Goal: Task Accomplishment & Management: Complete application form

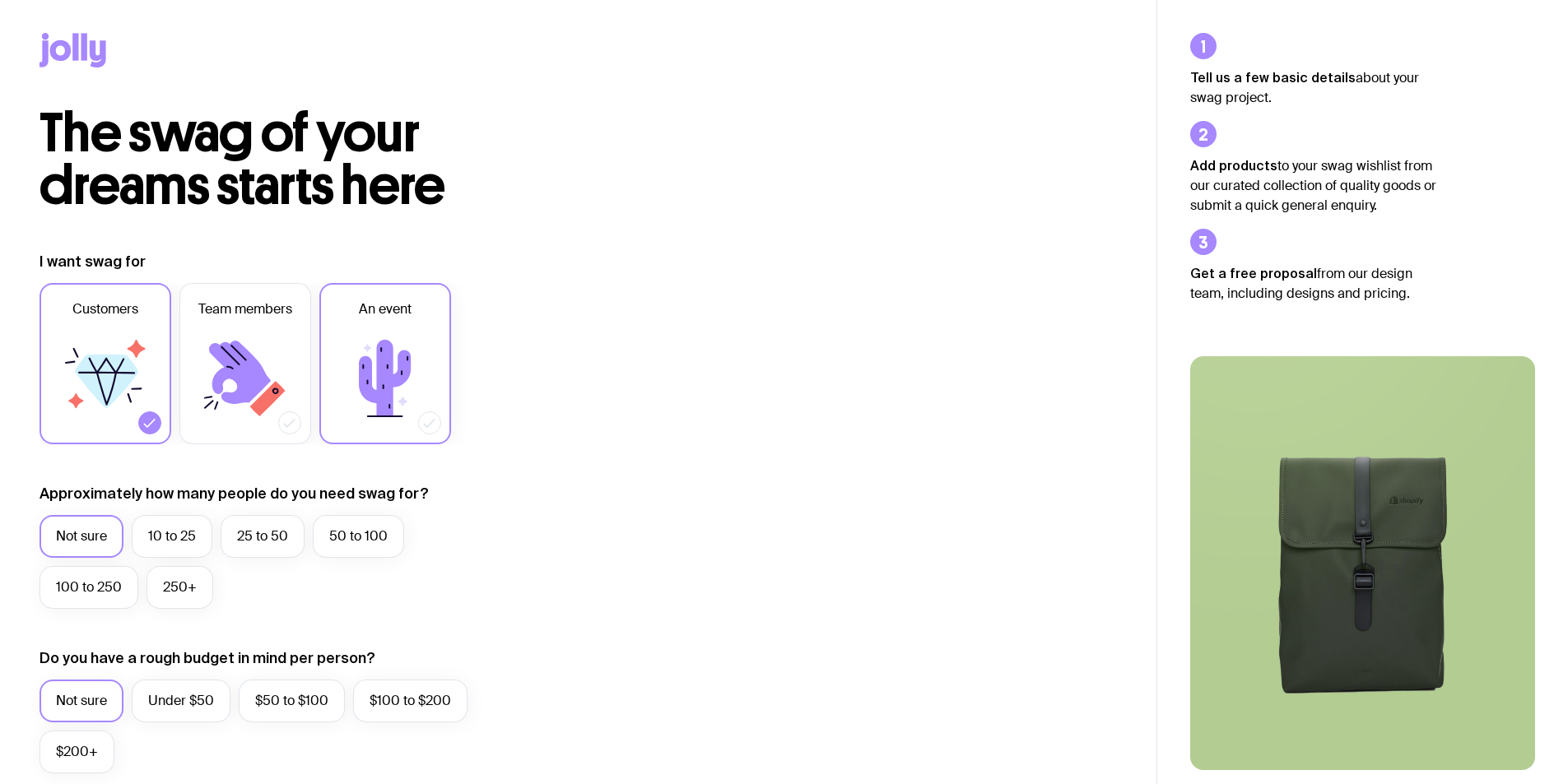
click at [359, 342] on icon at bounding box center [385, 379] width 99 height 99
click at [0, 0] on input "An event" at bounding box center [0, 0] width 0 height 0
click at [117, 391] on icon at bounding box center [107, 381] width 64 height 53
click at [0, 0] on input "Customers" at bounding box center [0, 0] width 0 height 0
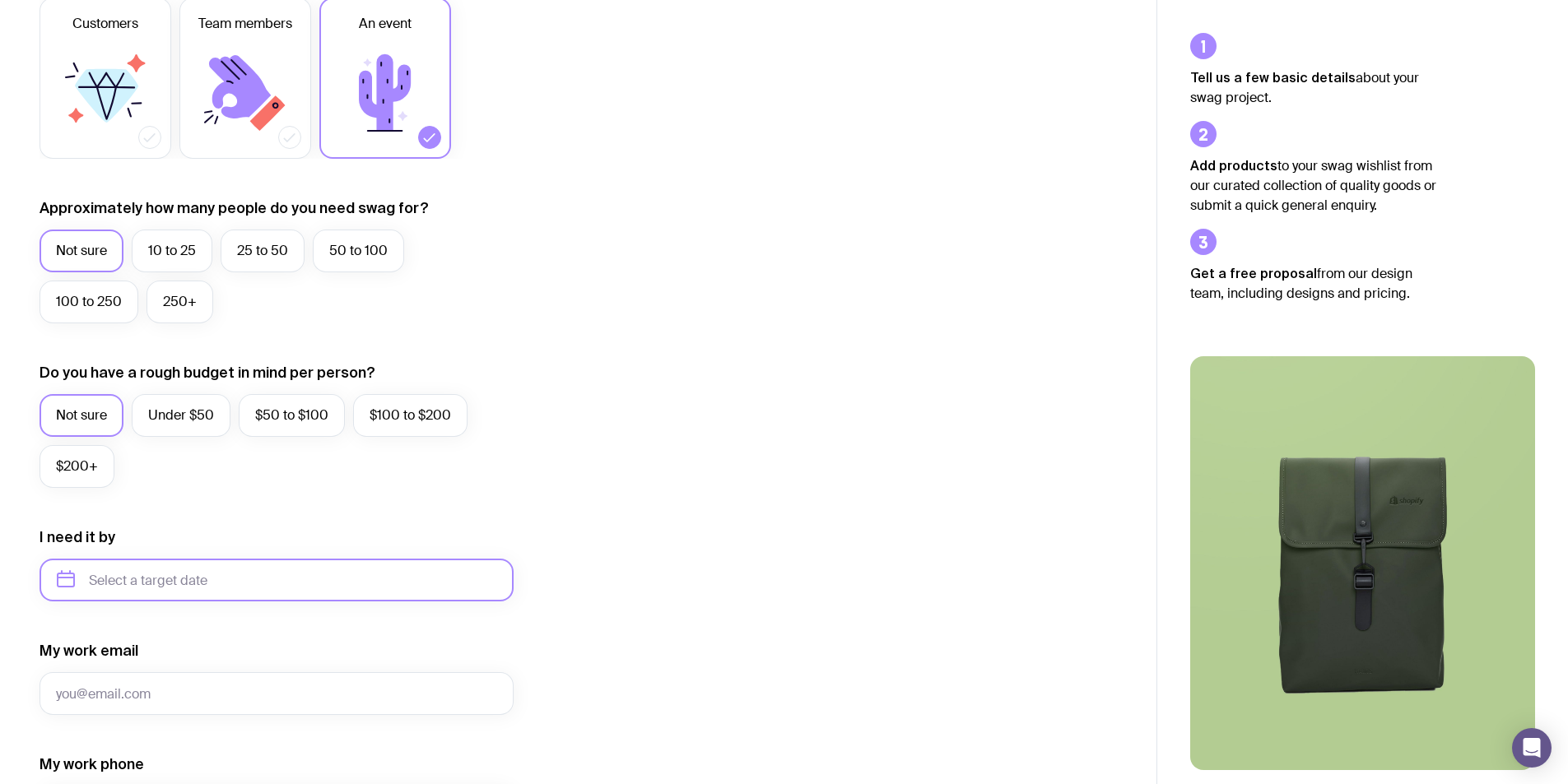
scroll to position [329, 0]
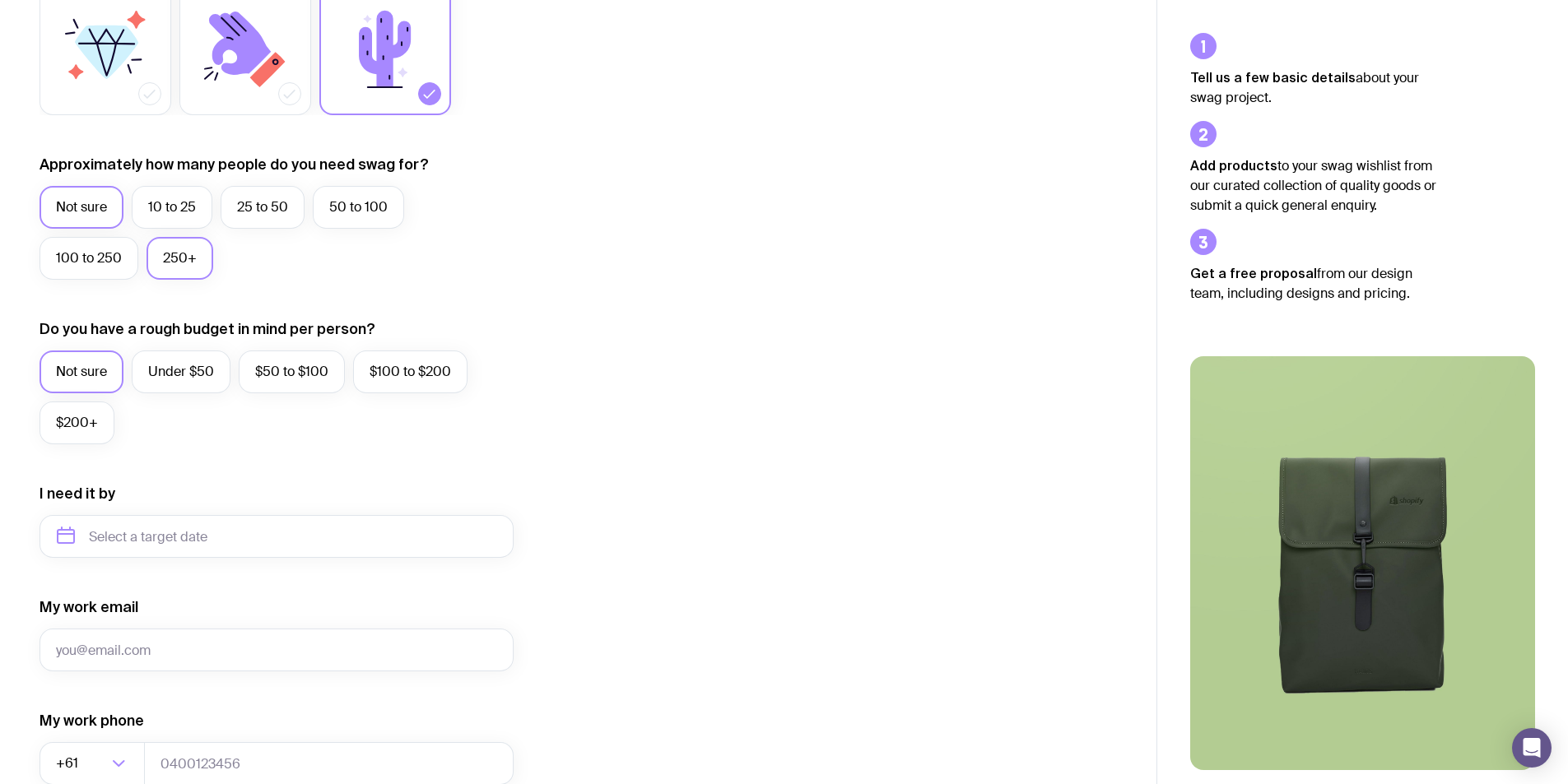
click at [186, 256] on label "250+" at bounding box center [179, 258] width 66 height 42
click at [0, 0] on input "250+" at bounding box center [0, 0] width 0 height 0
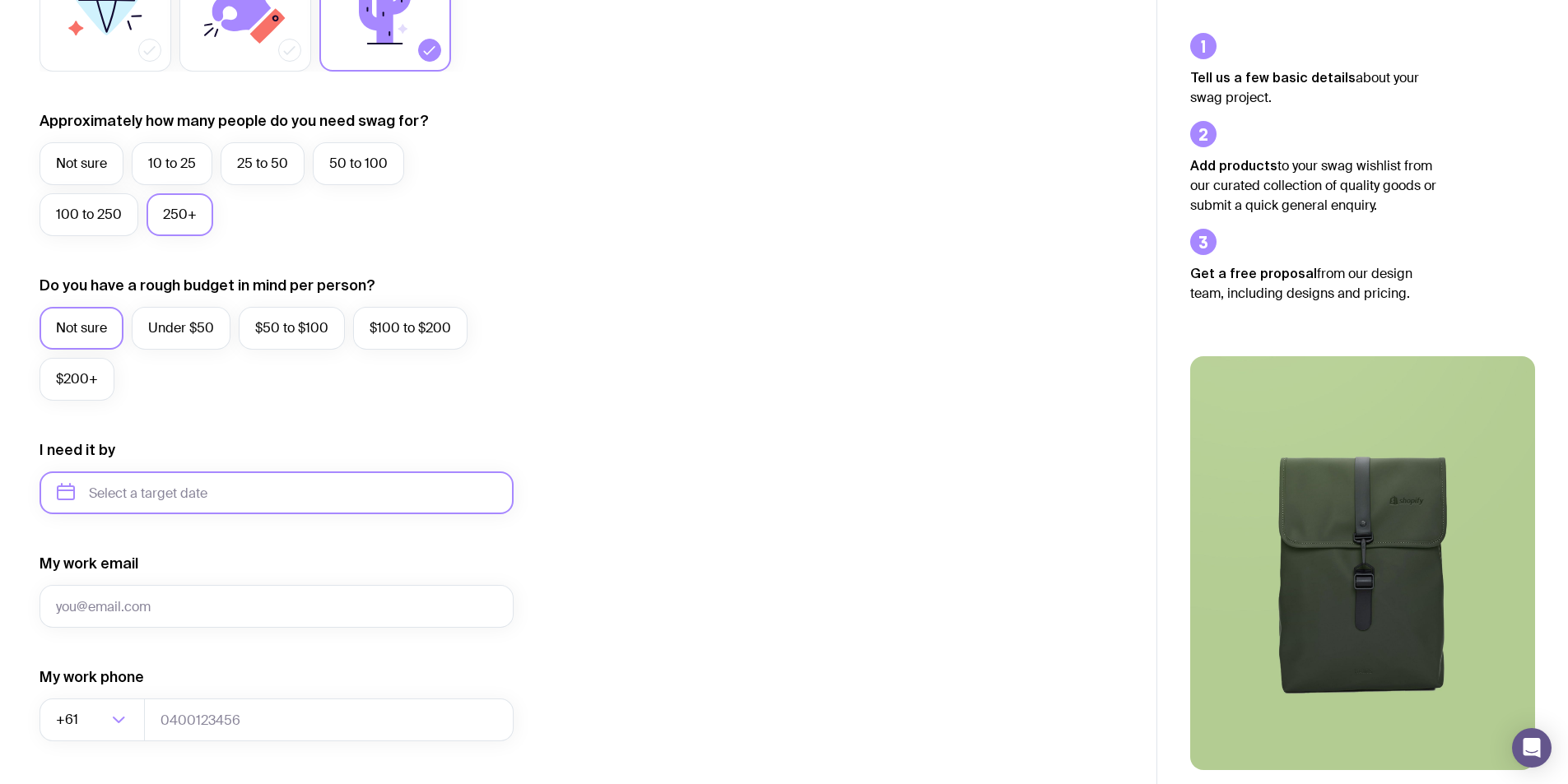
scroll to position [411, 0]
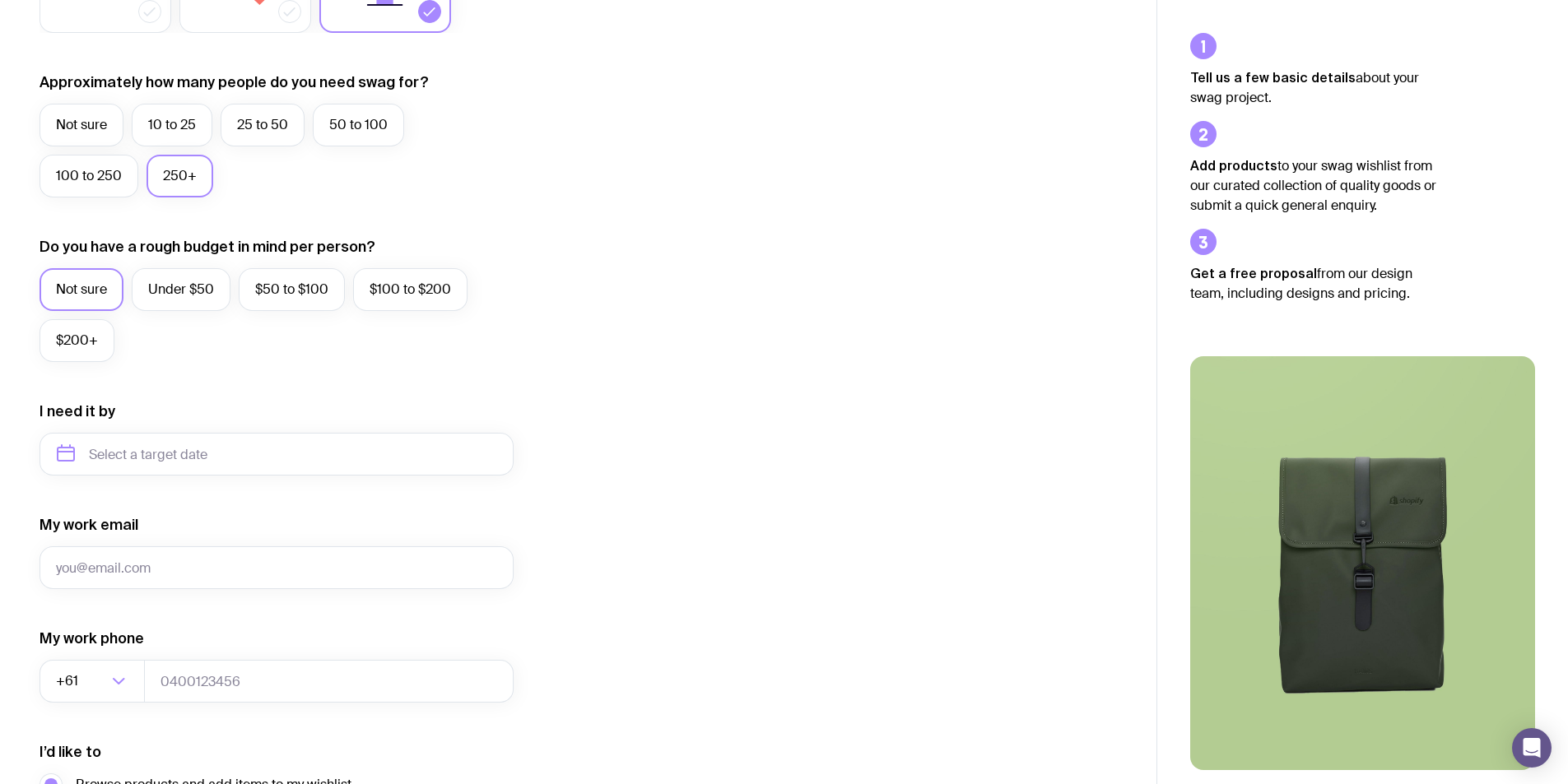
click at [197, 432] on div "I need it by" at bounding box center [276, 439] width 474 height 74
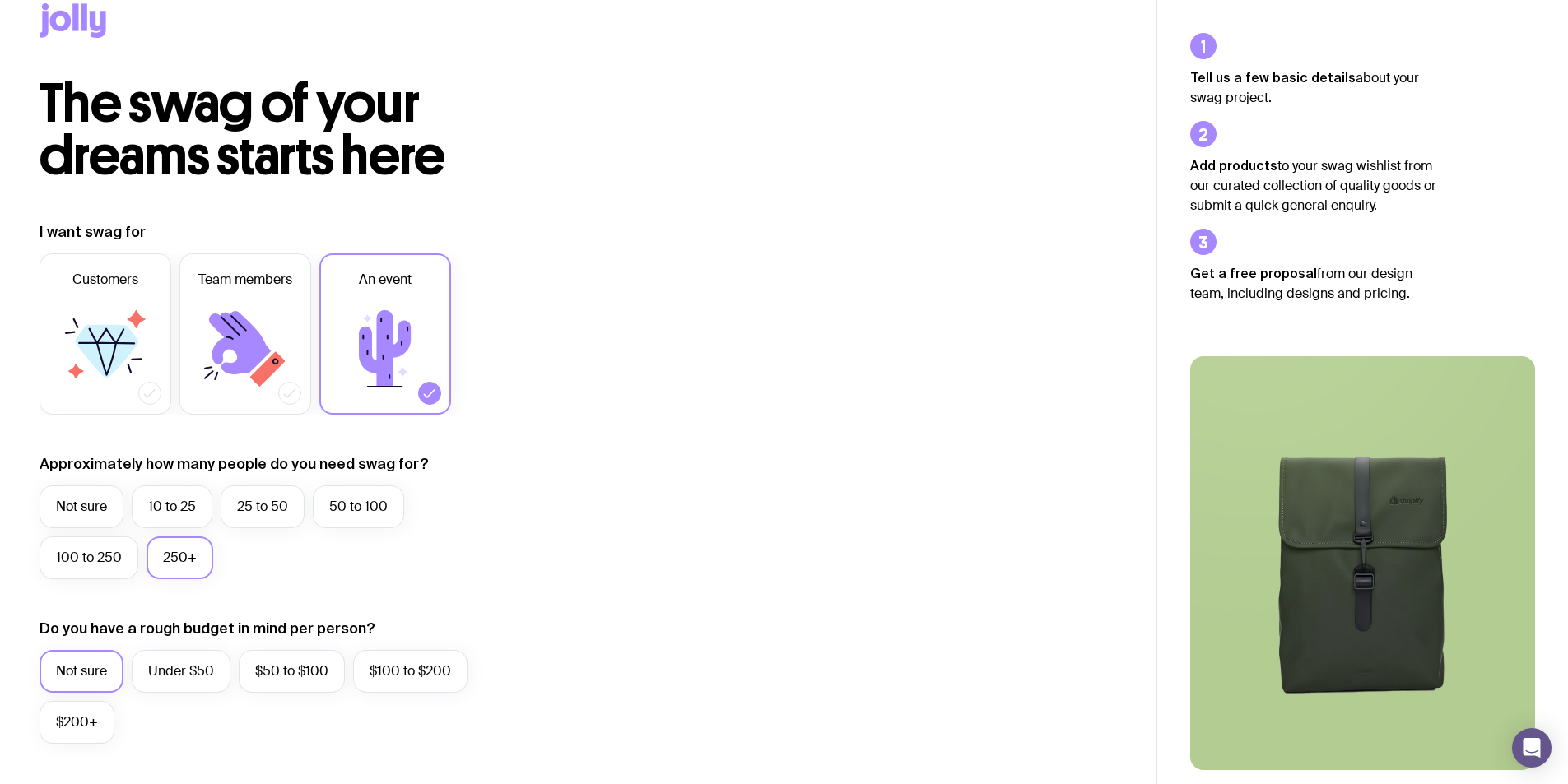
scroll to position [0, 0]
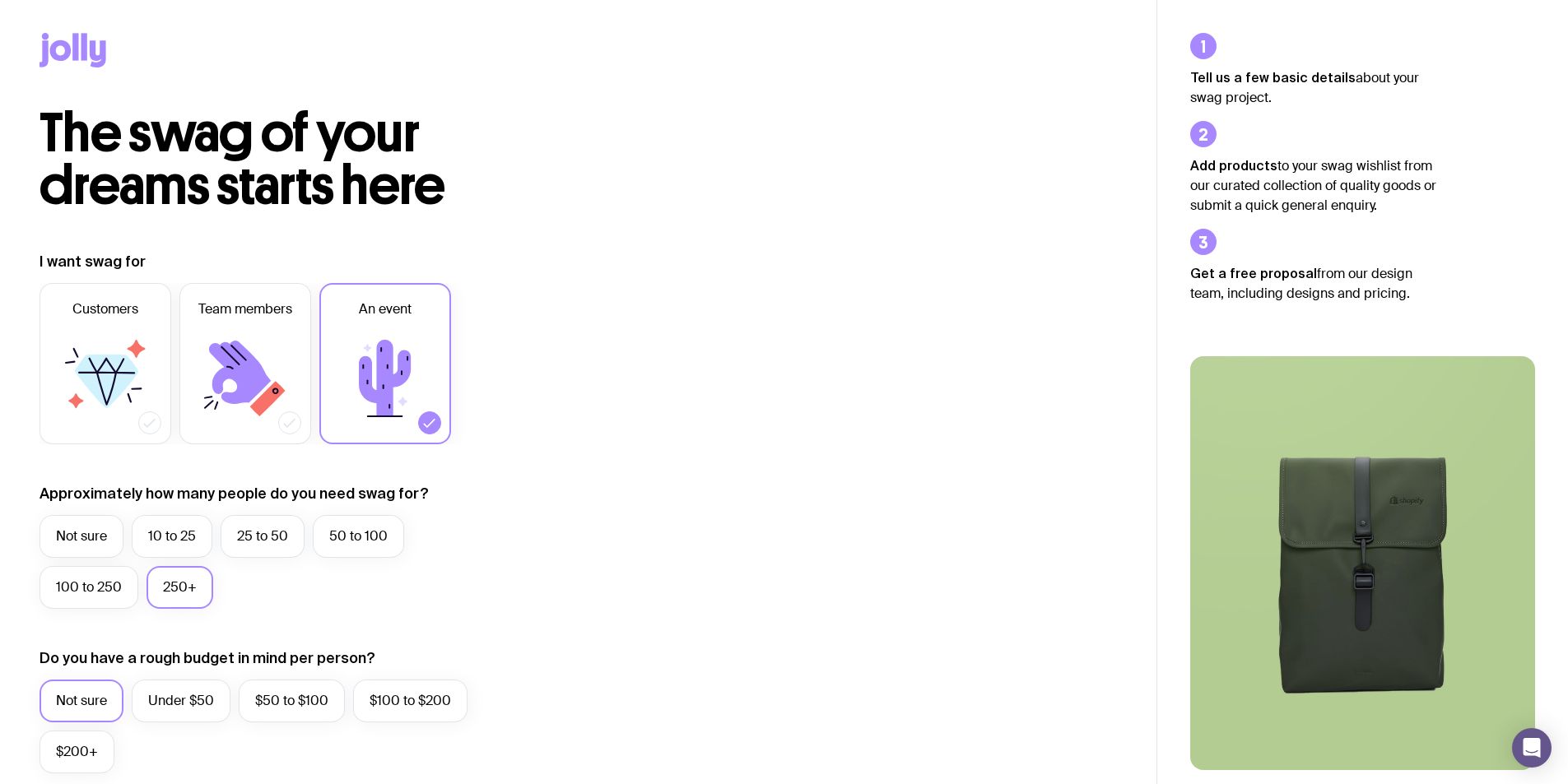
click at [80, 50] on icon at bounding box center [73, 50] width 66 height 35
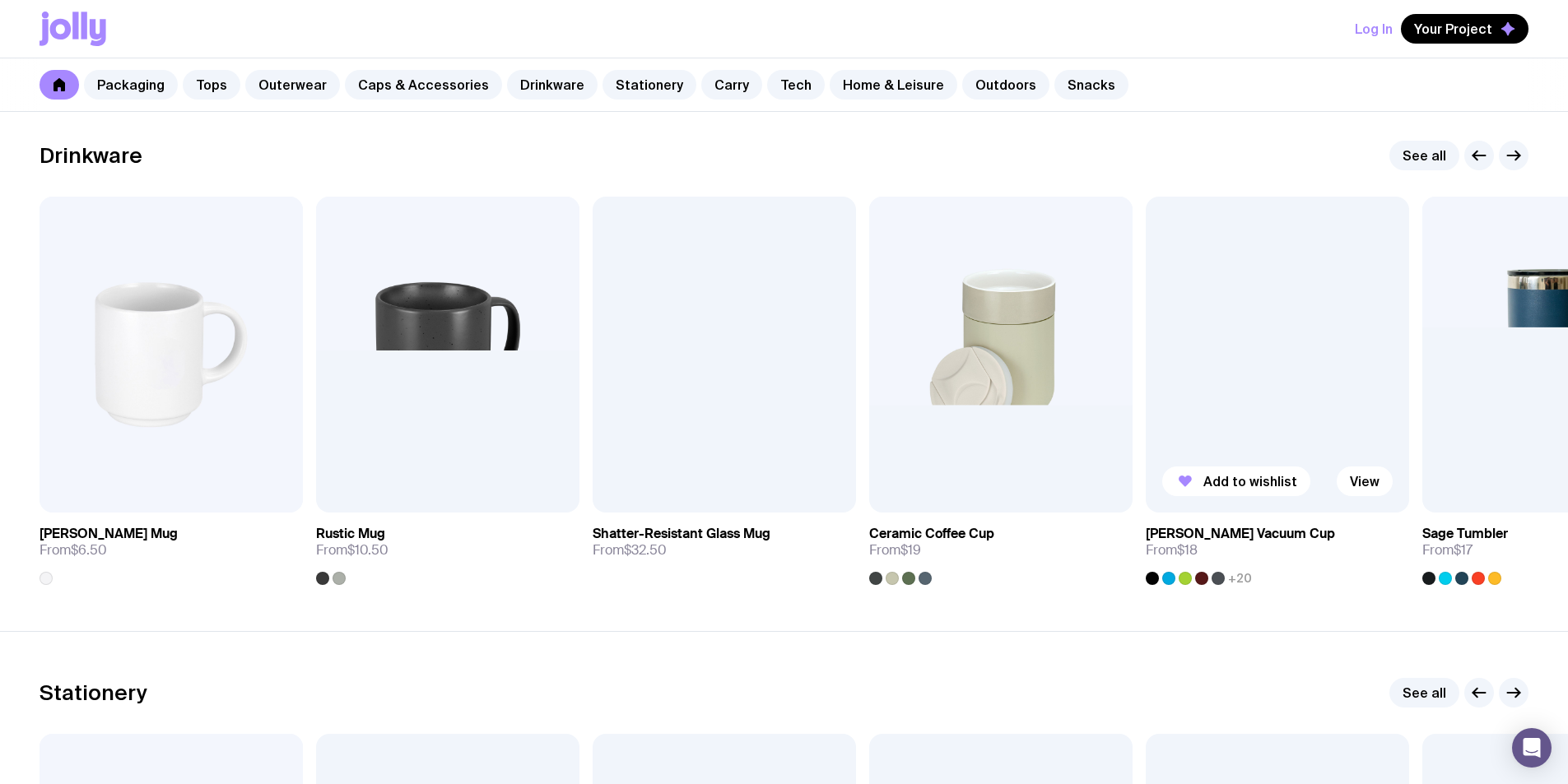
scroll to position [2303, 0]
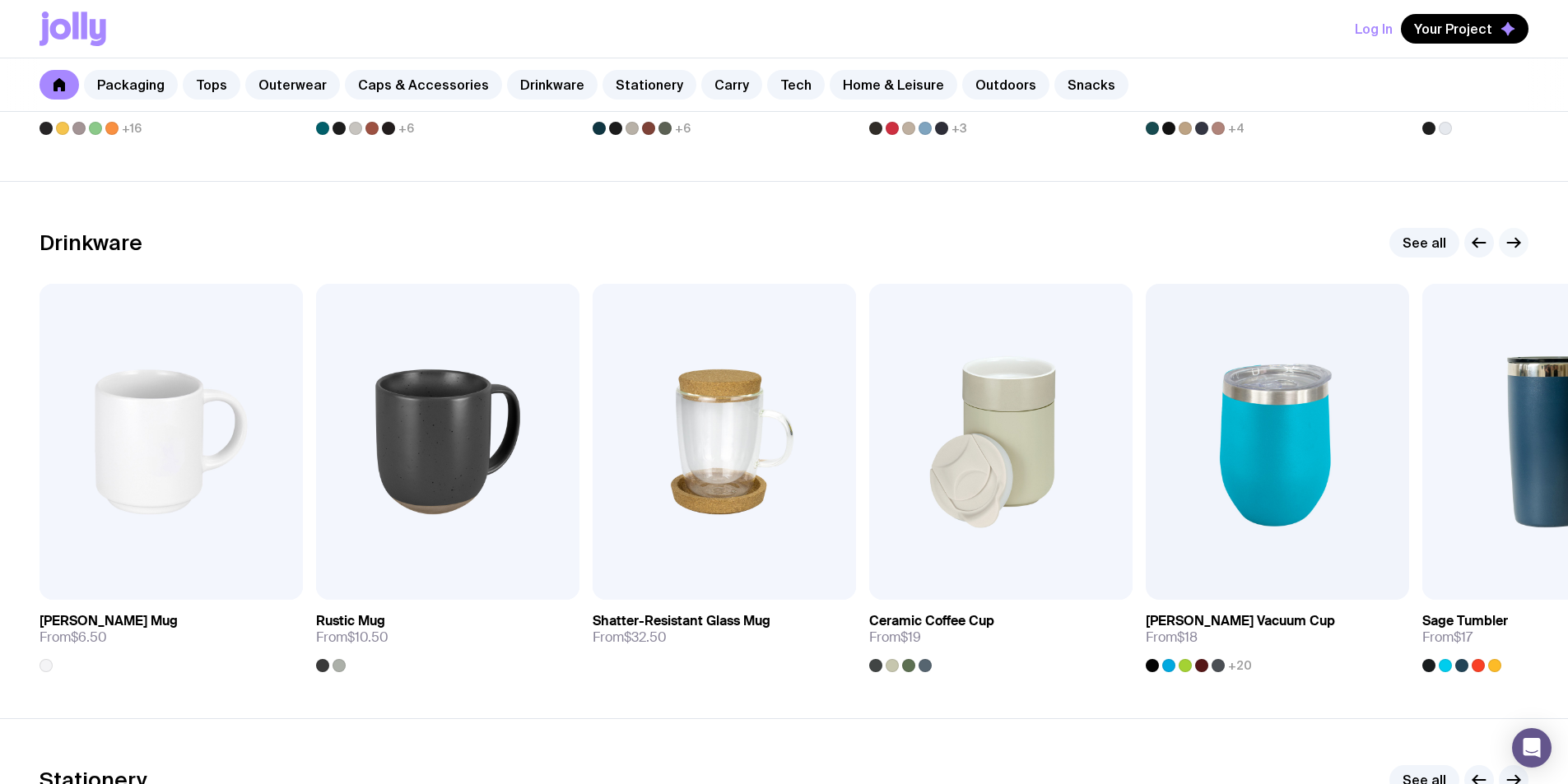
click at [1518, 248] on icon "button" at bounding box center [1513, 242] width 19 height 19
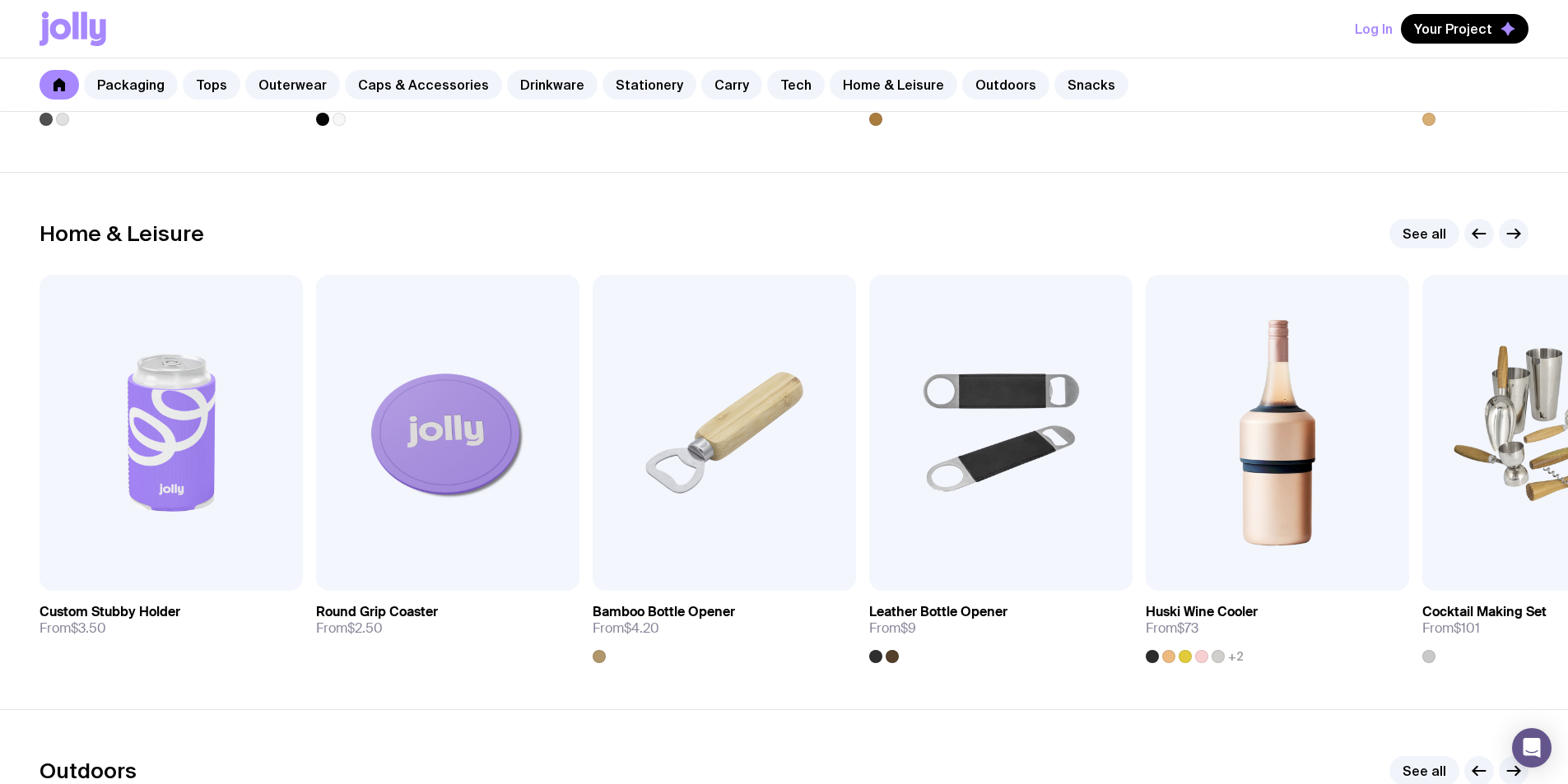
scroll to position [4489, 0]
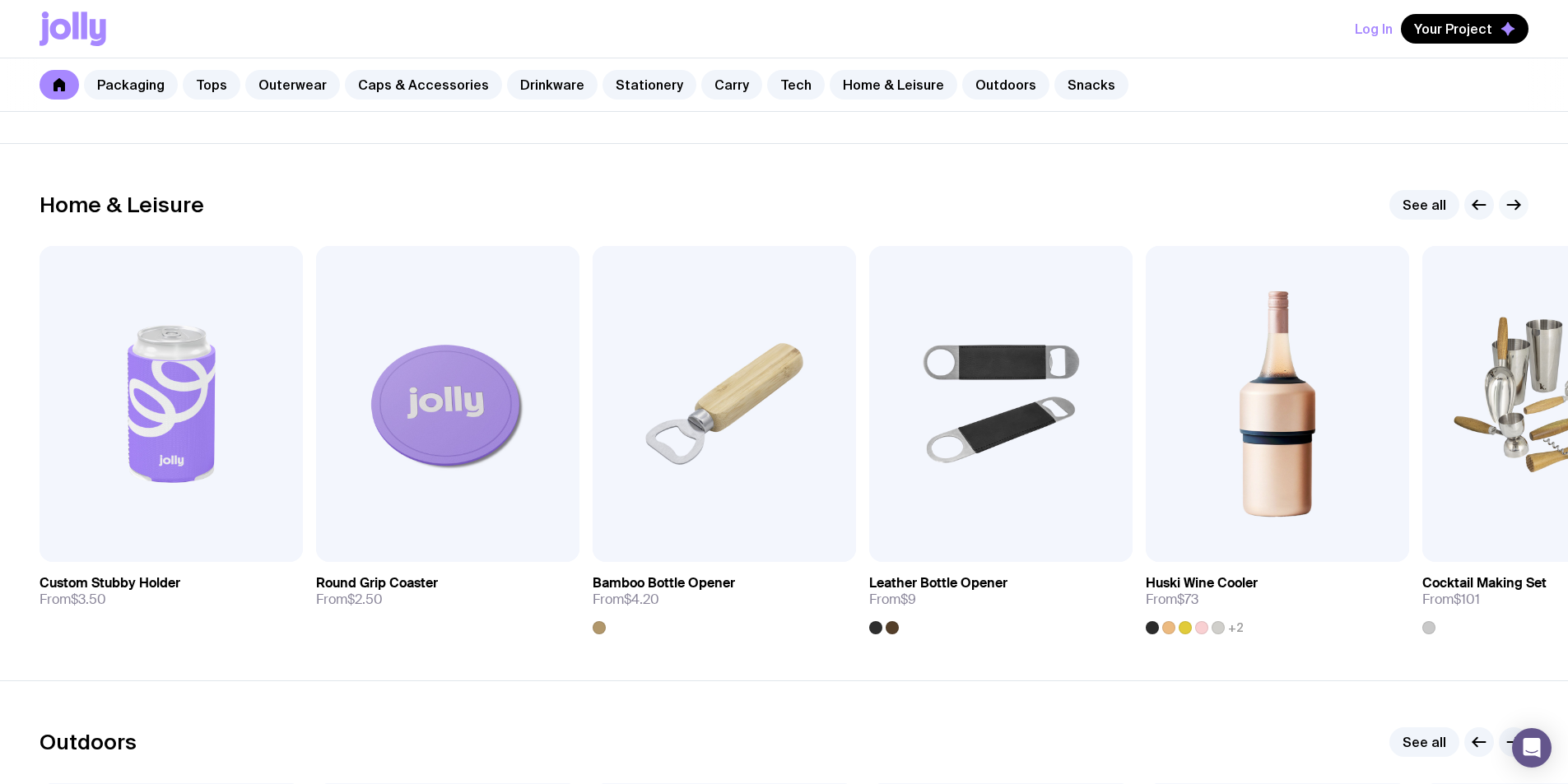
click at [1512, 215] on button "button" at bounding box center [1513, 204] width 29 height 29
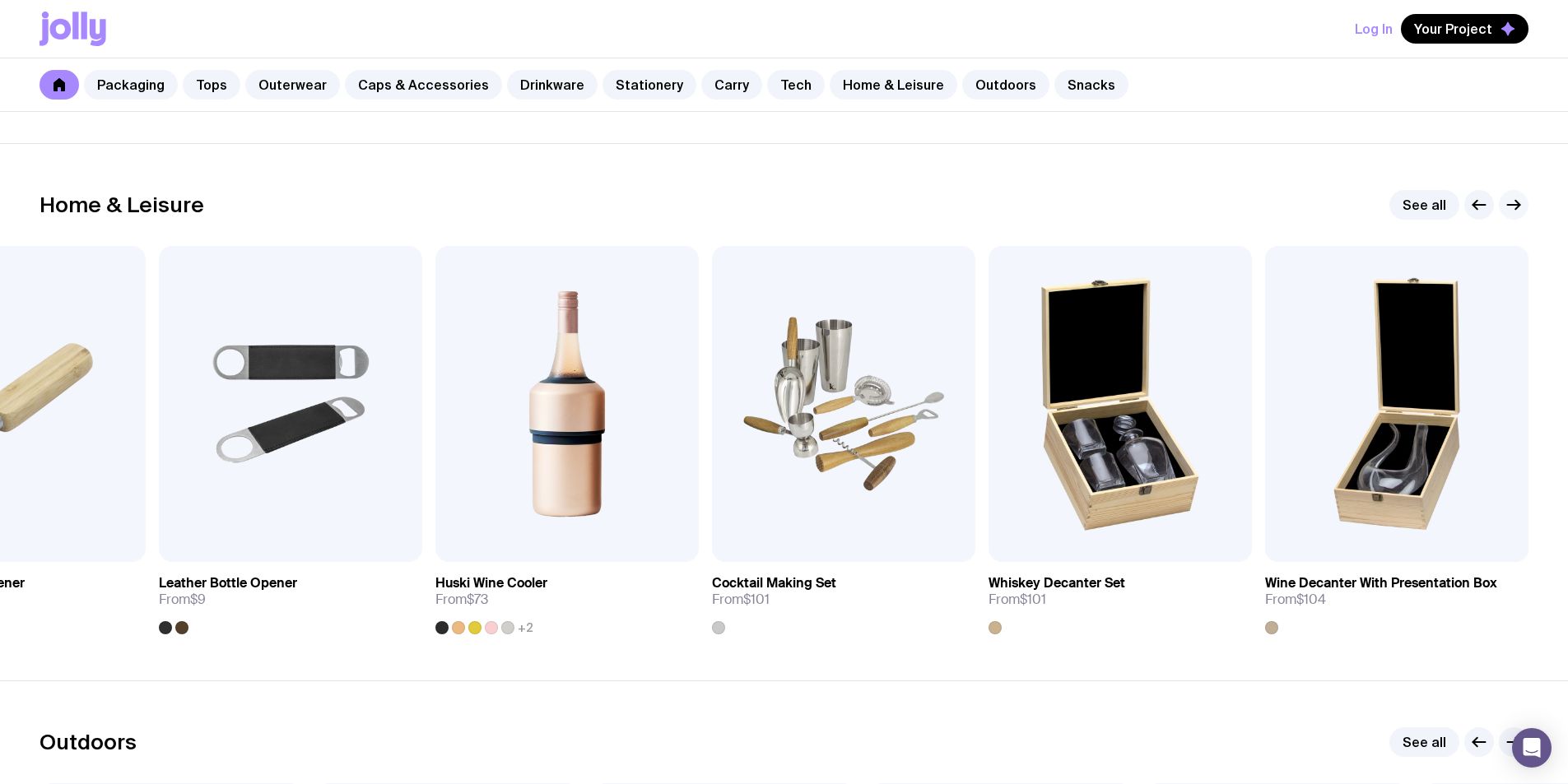
click at [1512, 215] on button "button" at bounding box center [1513, 204] width 29 height 29
click at [1511, 204] on icon "button" at bounding box center [1513, 204] width 19 height 19
click at [1509, 194] on button "button" at bounding box center [1513, 204] width 29 height 29
click at [1514, 205] on icon "button" at bounding box center [1513, 204] width 19 height 19
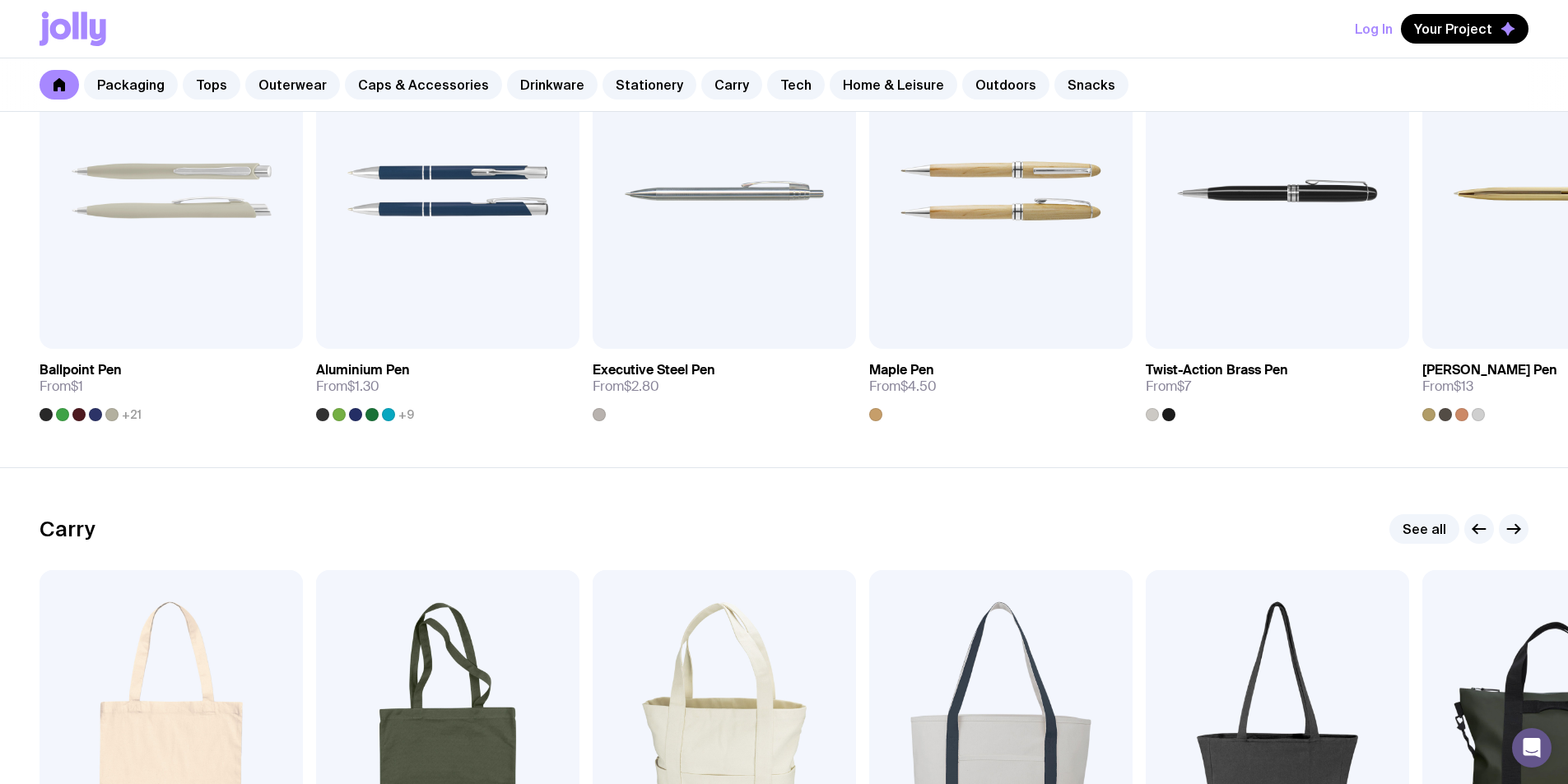
scroll to position [2844, 0]
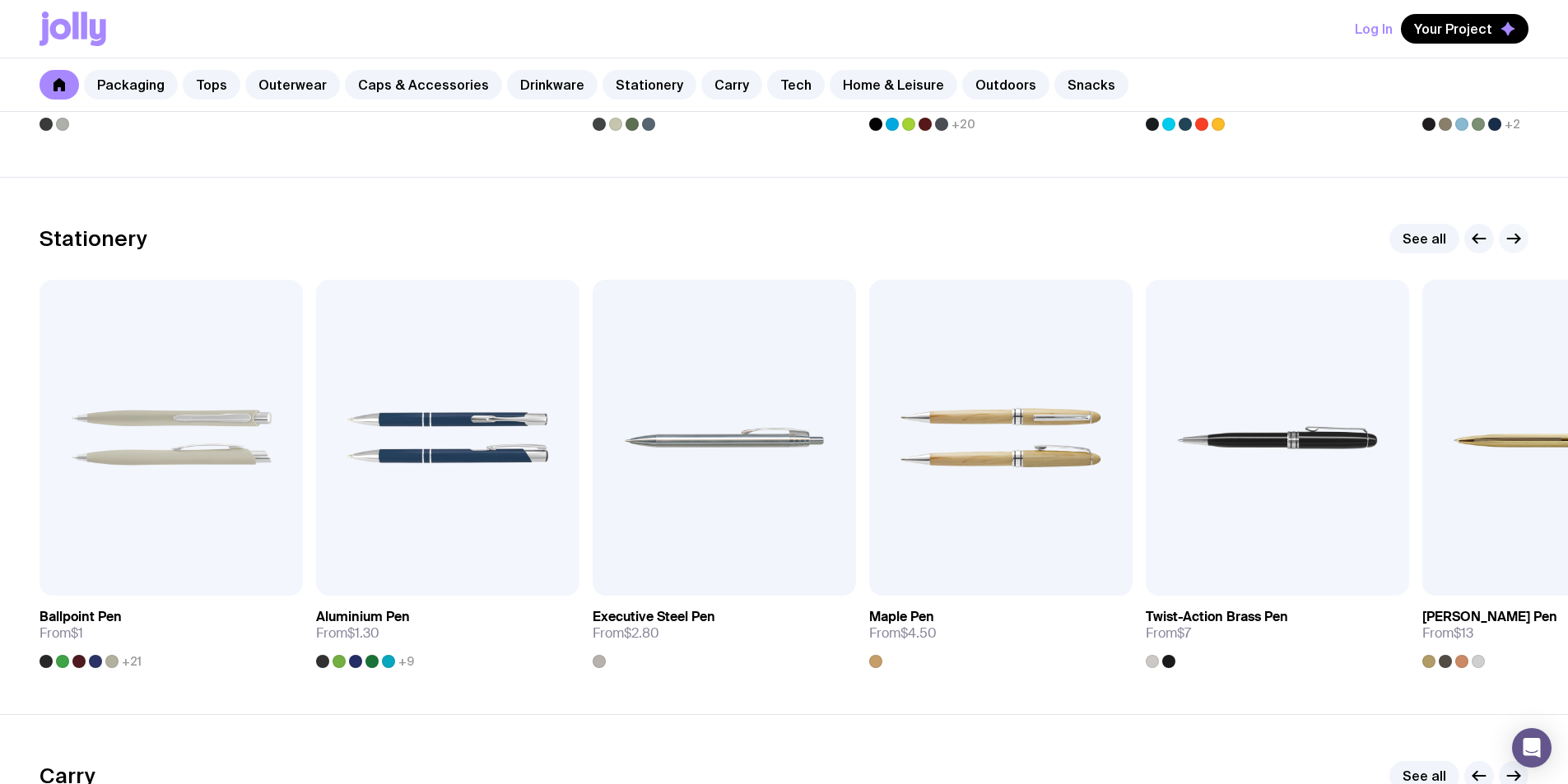
click at [1524, 235] on button "button" at bounding box center [1513, 238] width 29 height 29
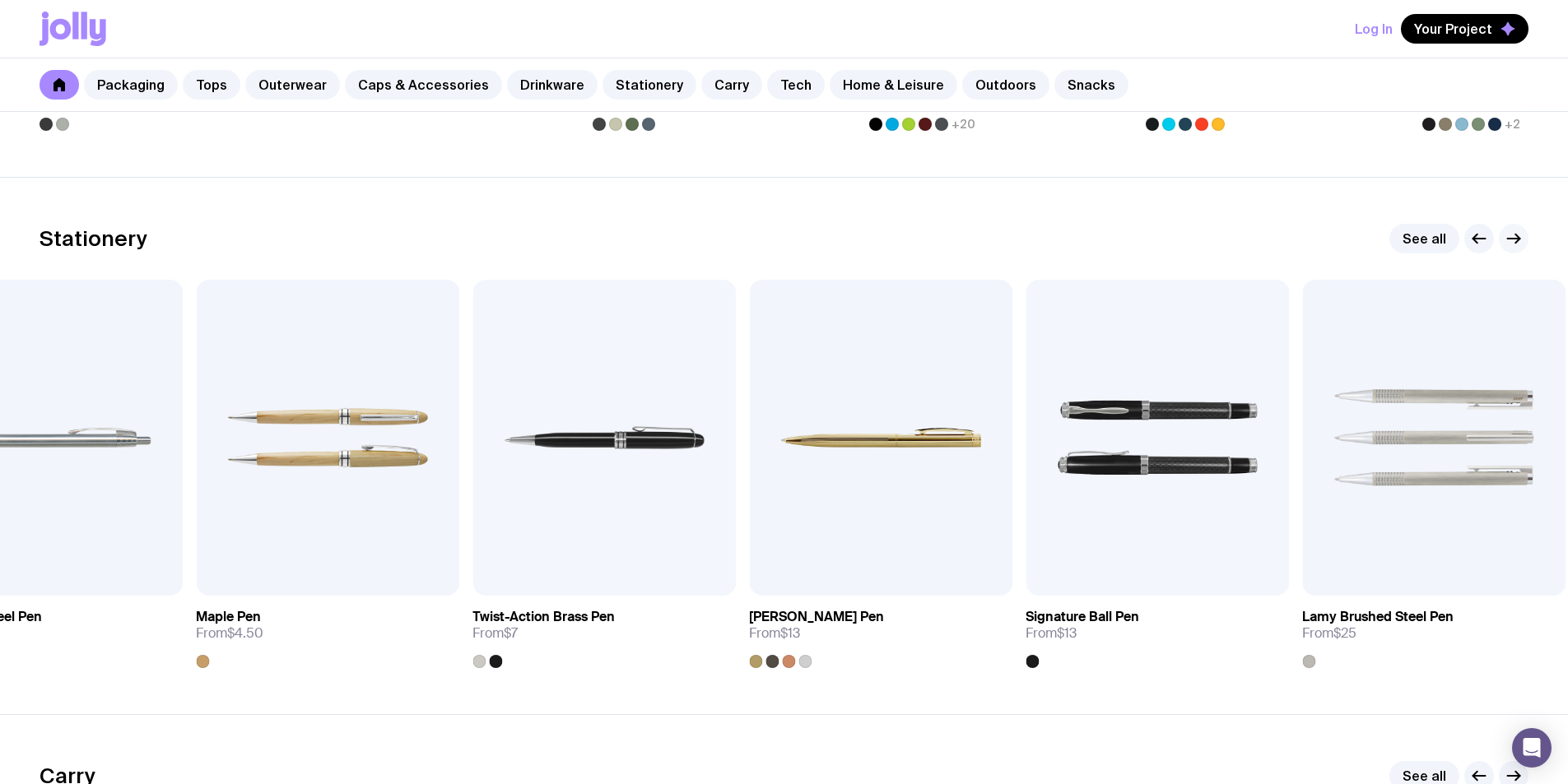
click at [1518, 237] on icon "button" at bounding box center [1513, 238] width 19 height 19
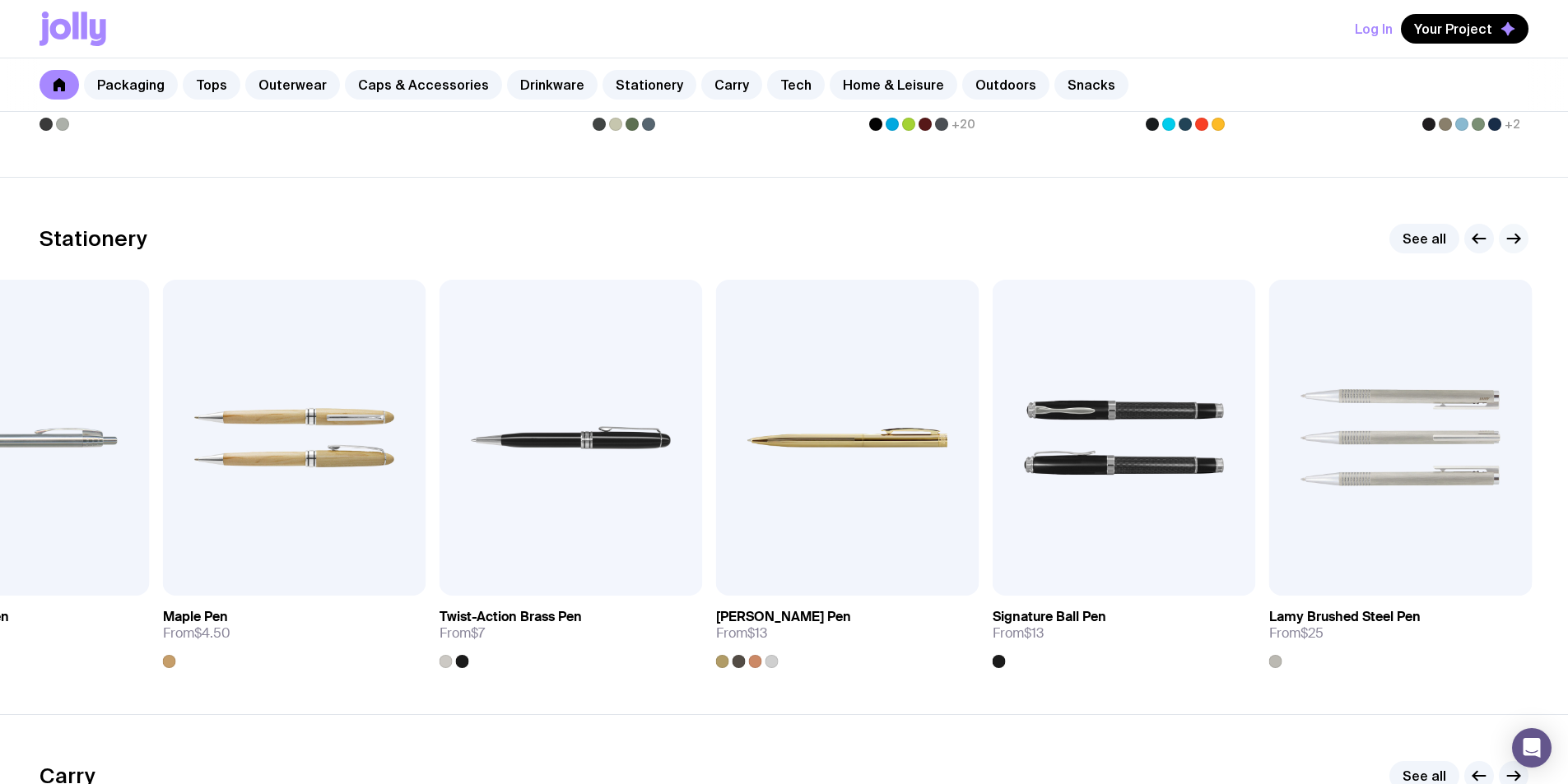
click at [1518, 237] on icon "button" at bounding box center [1517, 239] width 4 height 9
click at [1517, 237] on icon "button" at bounding box center [1513, 238] width 19 height 19
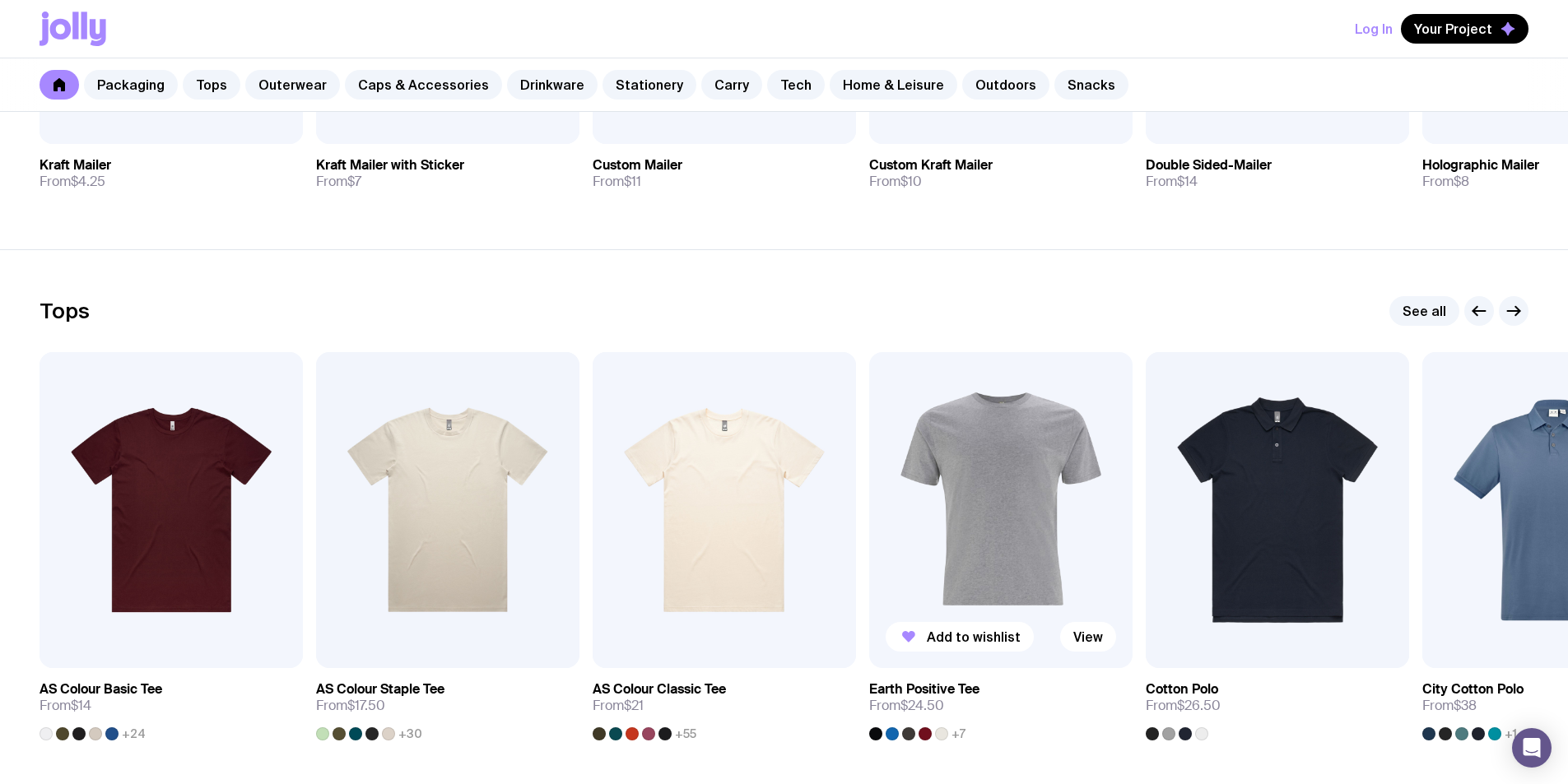
scroll to position [0, 0]
